Goal: Task Accomplishment & Management: Manage account settings

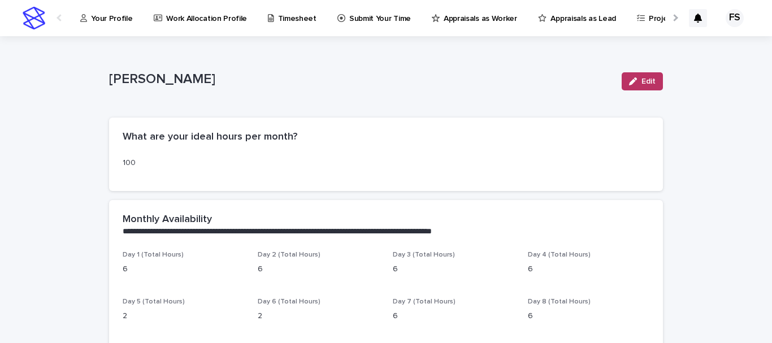
click at [108, 8] on p "Your Profile" at bounding box center [111, 12] width 41 height 24
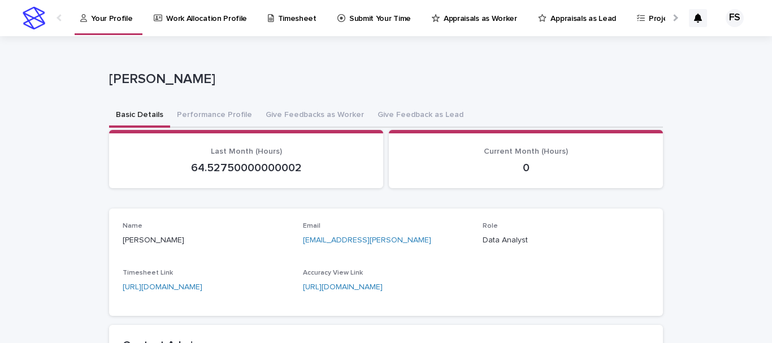
click at [179, 110] on button "Performance Profile" at bounding box center [214, 116] width 89 height 24
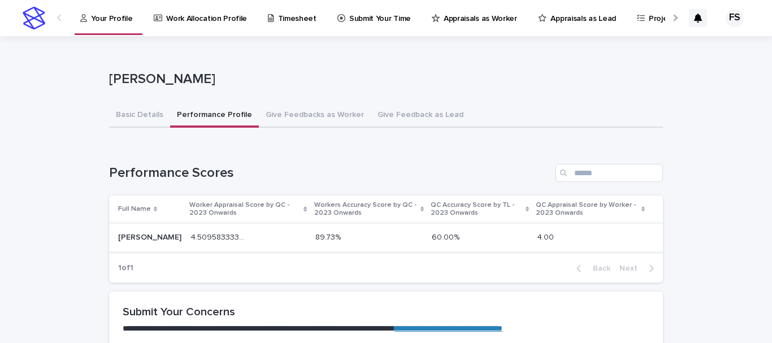
scroll to position [102, 0]
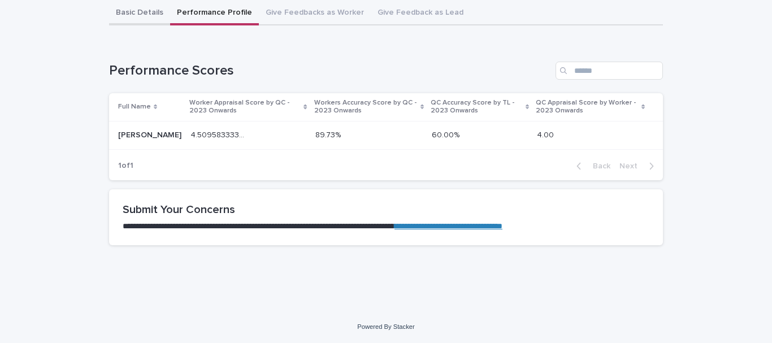
click at [127, 17] on div "**********" at bounding box center [386, 94] width 554 height 320
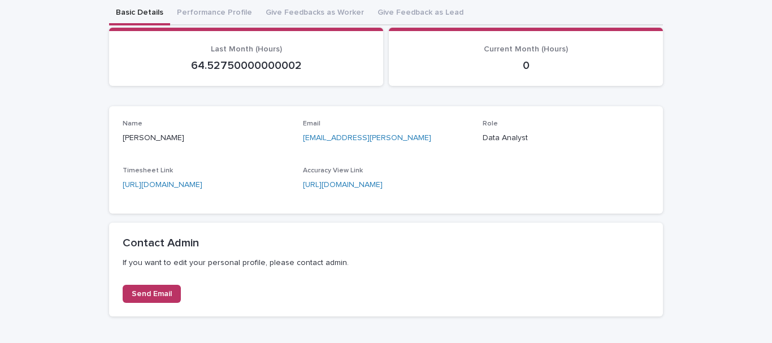
scroll to position [138, 0]
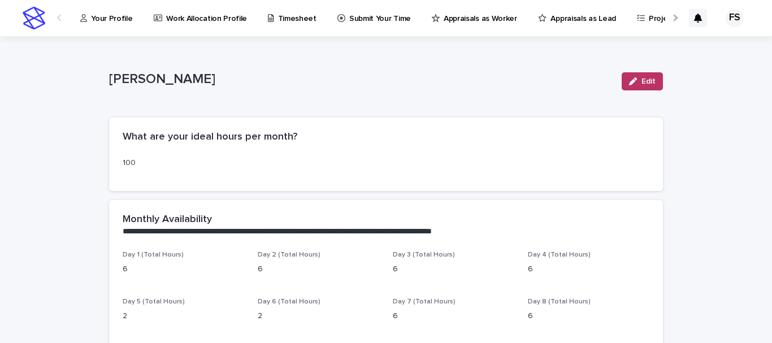
click at [111, 28] on link "Your Profile" at bounding box center [108, 17] width 59 height 35
